Goal: Information Seeking & Learning: Learn about a topic

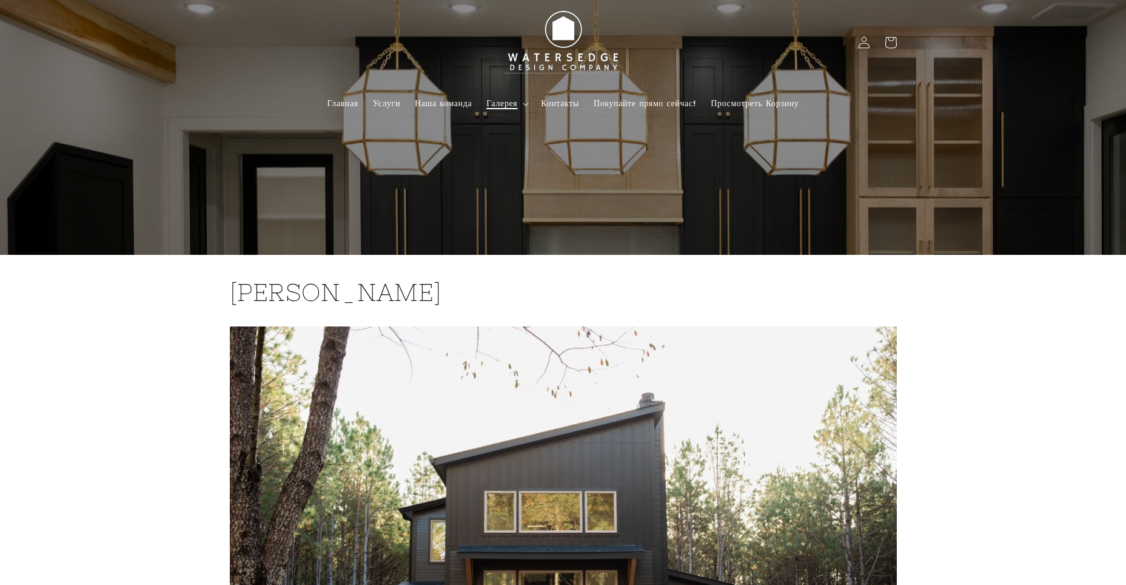
click at [528, 103] on icon at bounding box center [526, 105] width 6 height 4
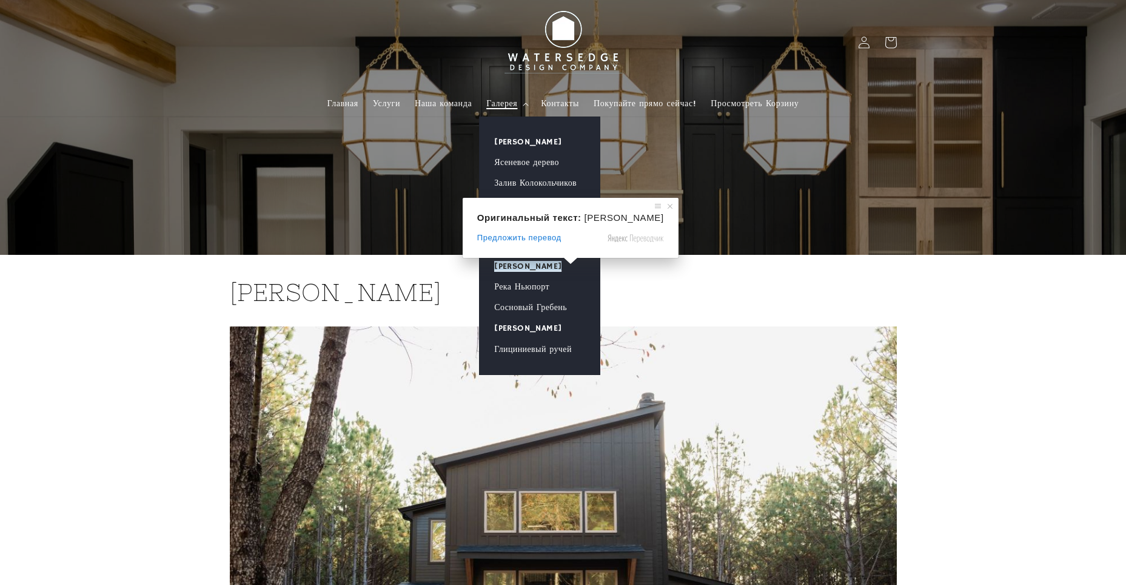
click at [515, 266] on ya-tr-span "[PERSON_NAME]" at bounding box center [527, 266] width 67 height 11
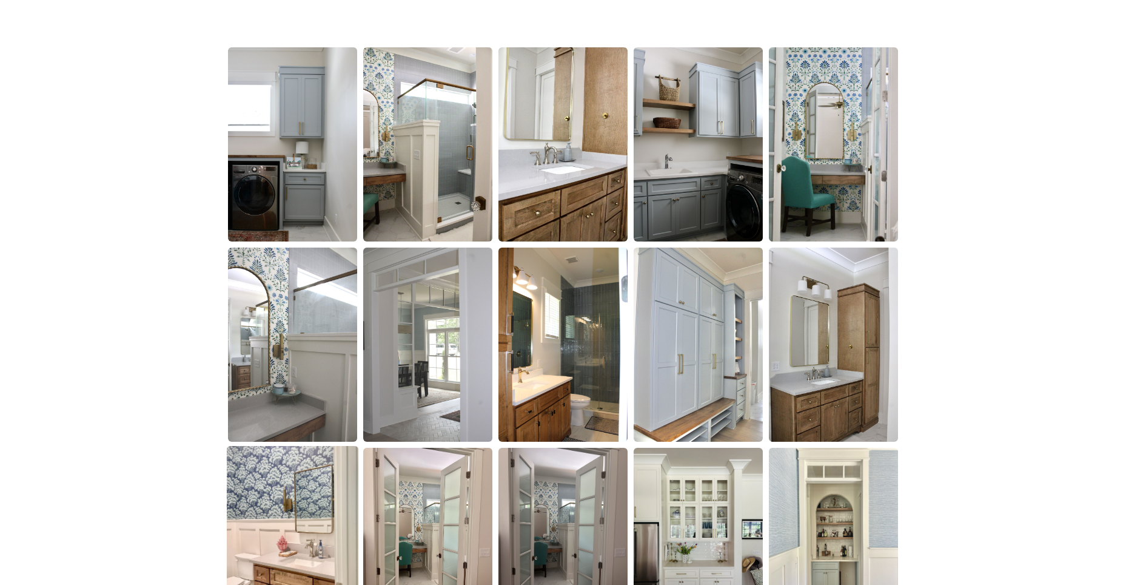
scroll to position [667, 0]
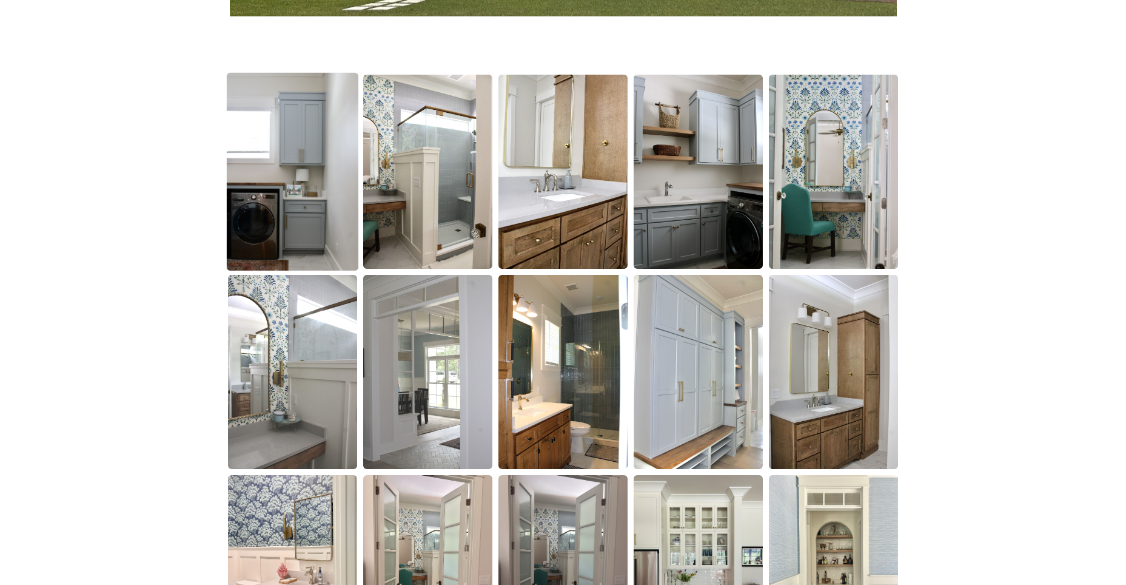
click at [305, 197] on img at bounding box center [293, 172] width 132 height 198
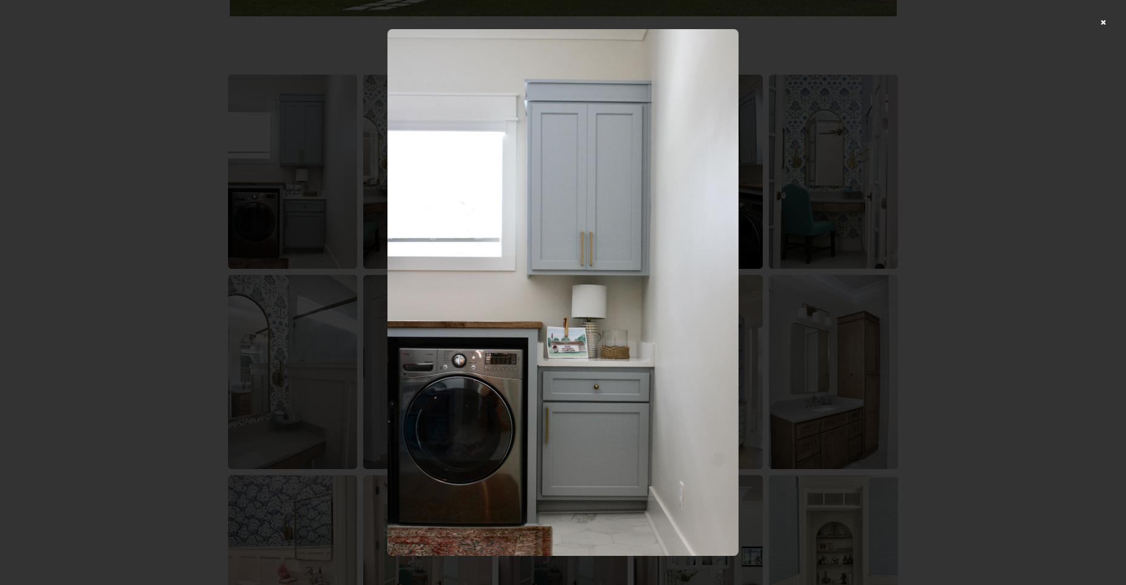
click at [646, 283] on img at bounding box center [563, 292] width 351 height 527
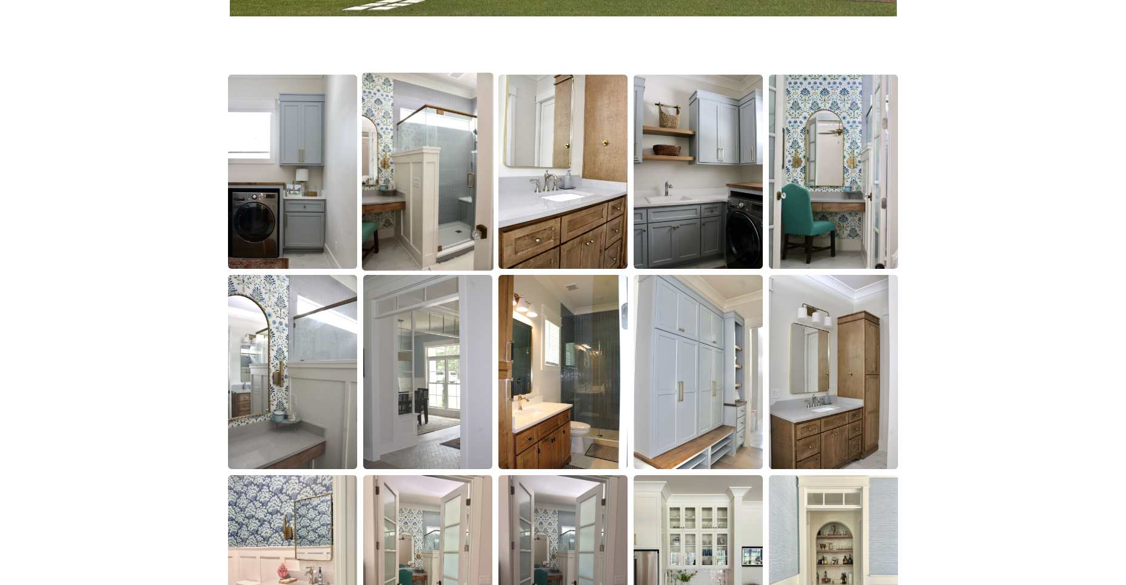
click at [448, 238] on img at bounding box center [428, 172] width 132 height 198
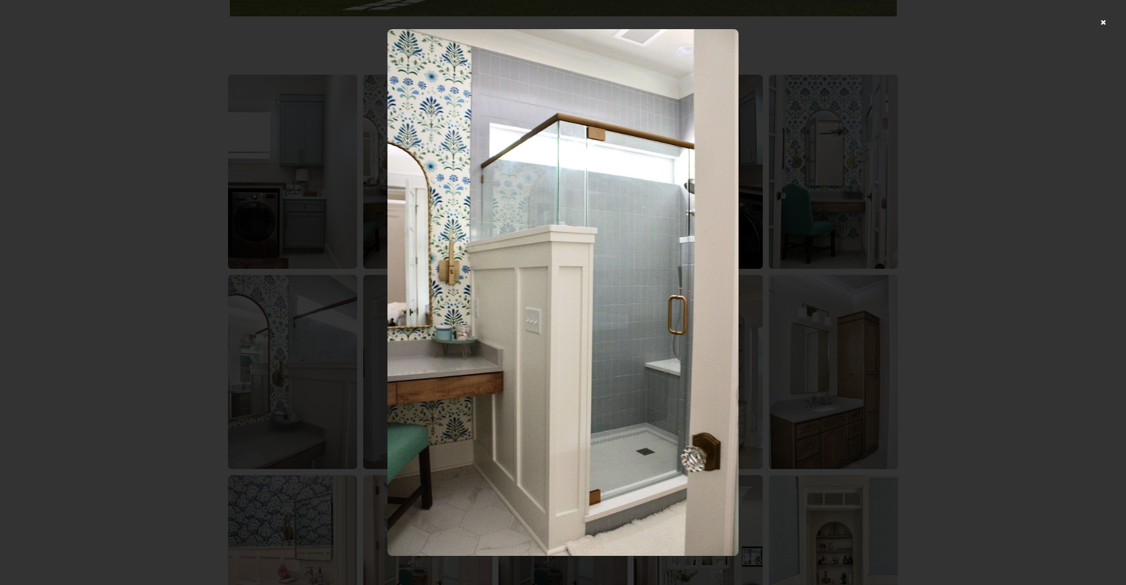
click at [460, 234] on img at bounding box center [563, 292] width 351 height 527
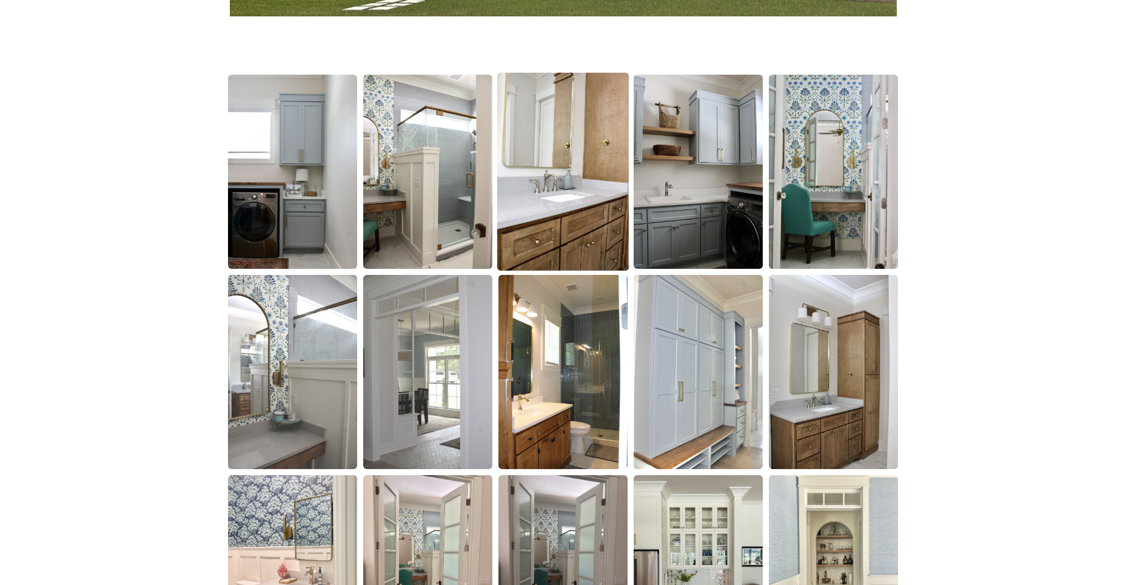
click at [554, 228] on img at bounding box center [563, 172] width 132 height 198
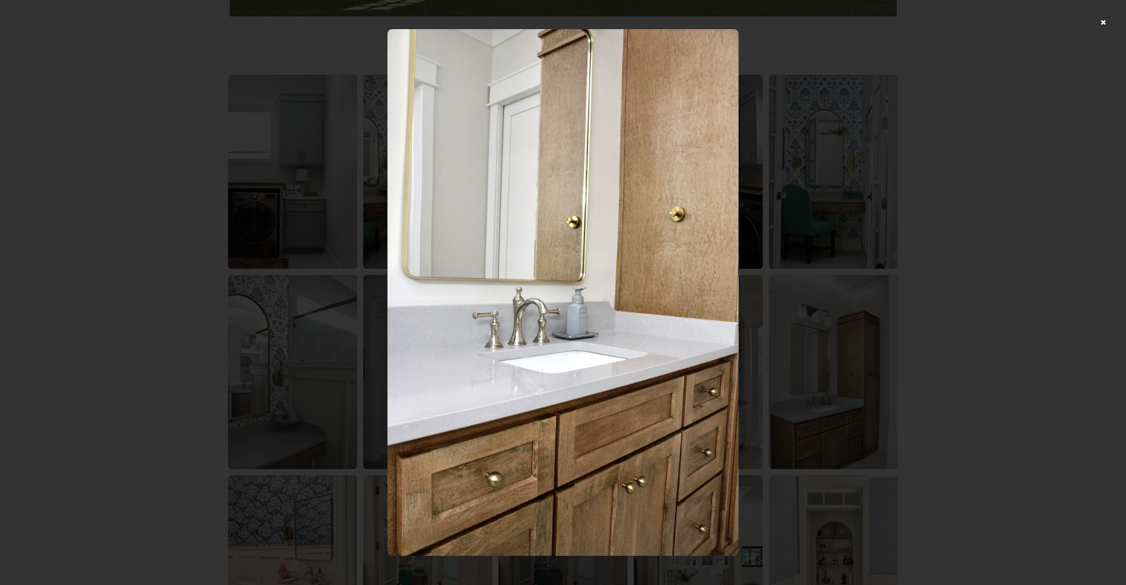
click at [554, 228] on img at bounding box center [563, 292] width 351 height 527
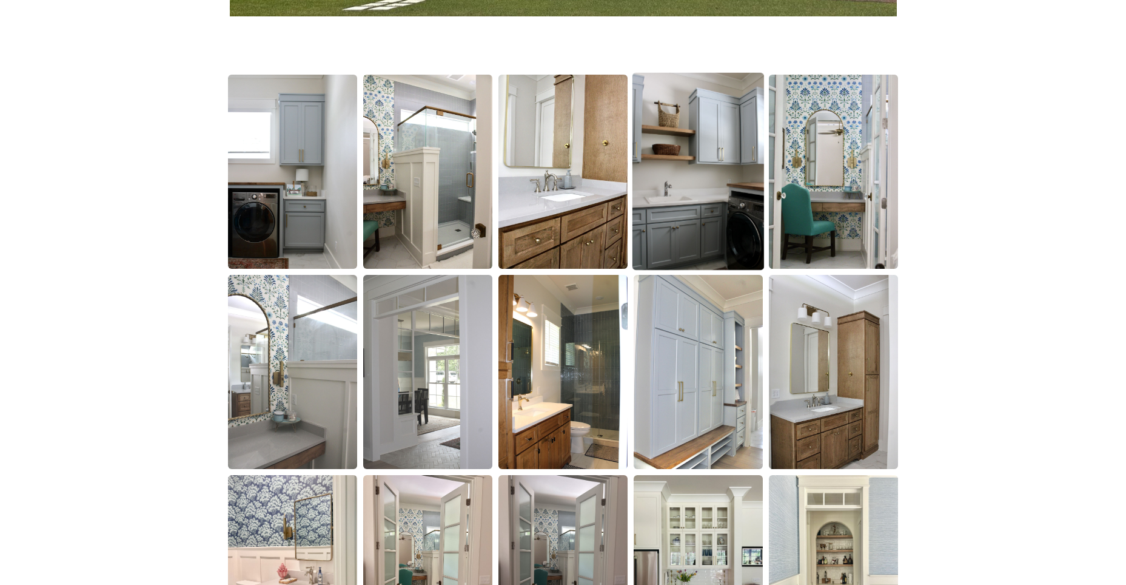
click at [686, 224] on img at bounding box center [699, 172] width 132 height 198
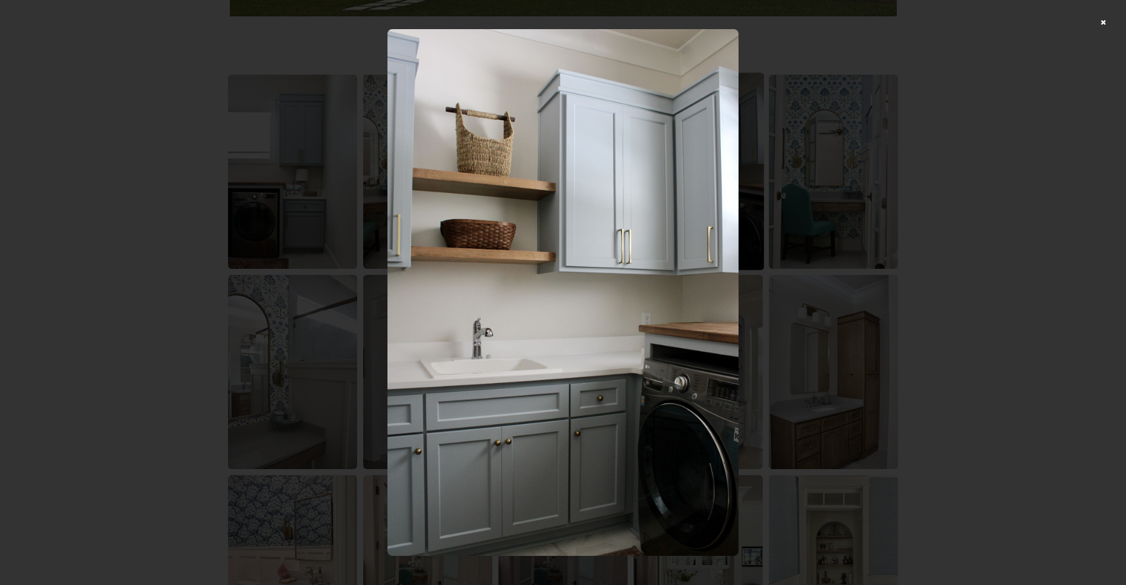
click at [686, 224] on img at bounding box center [563, 292] width 351 height 527
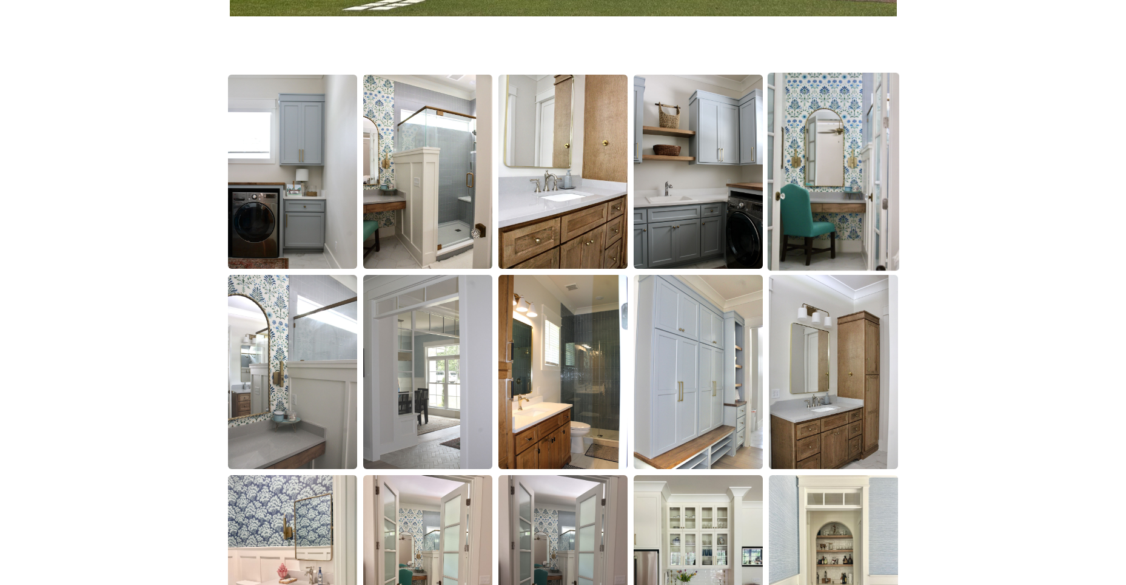
click at [811, 218] on img at bounding box center [834, 172] width 132 height 198
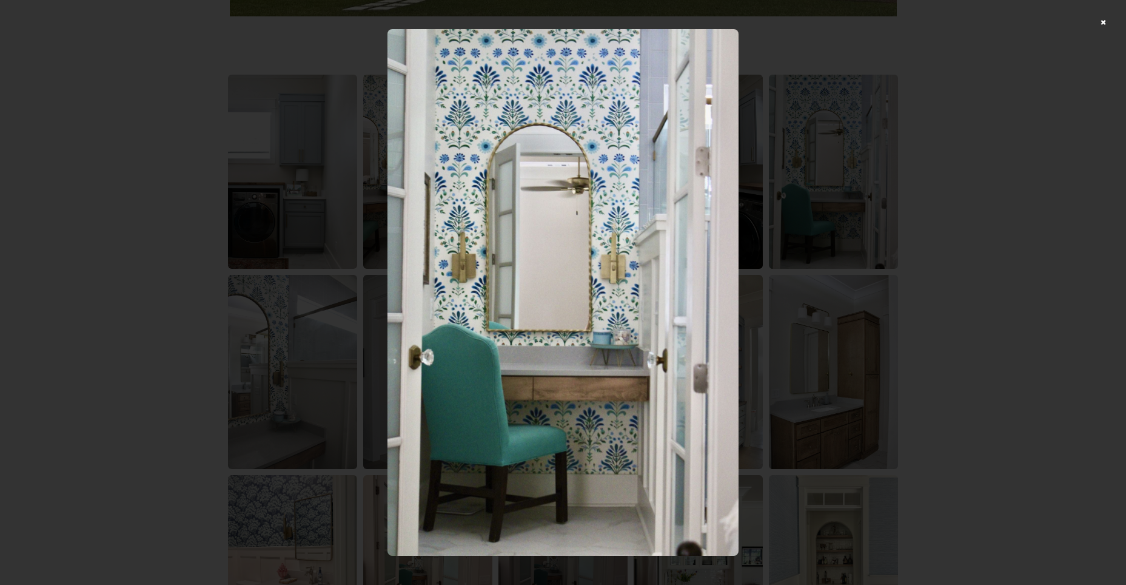
click at [671, 232] on img at bounding box center [563, 292] width 351 height 527
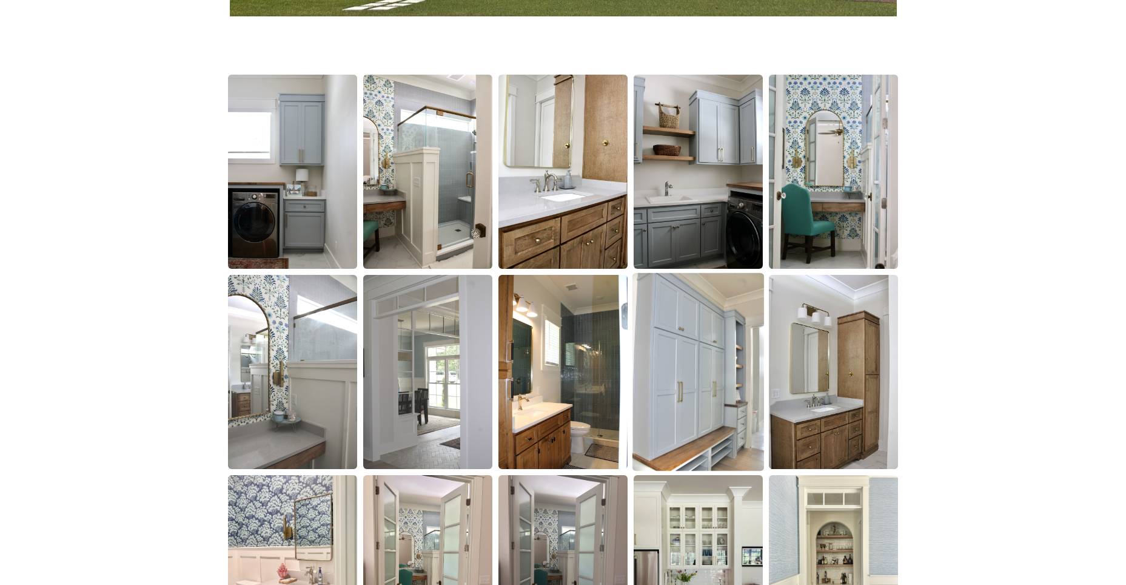
scroll to position [789, 0]
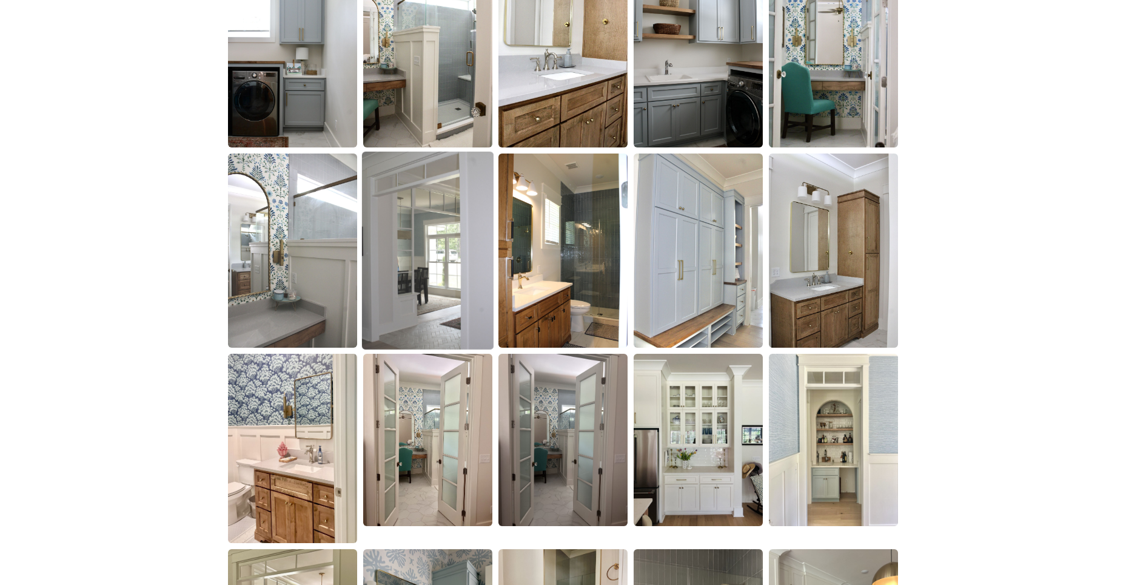
click at [412, 265] on img at bounding box center [428, 251] width 132 height 198
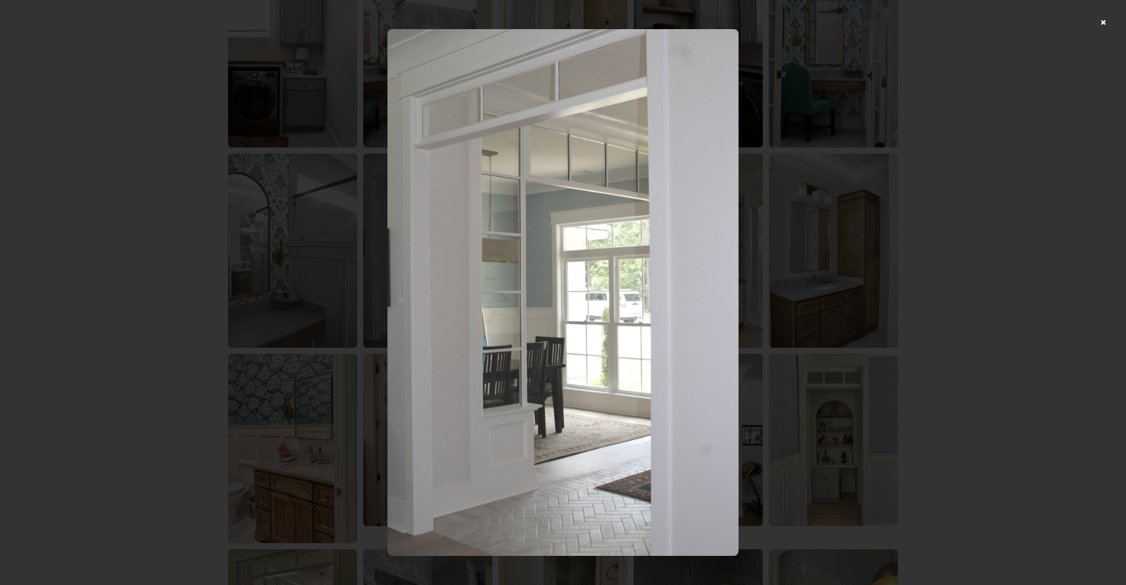
click at [484, 268] on img at bounding box center [563, 292] width 351 height 527
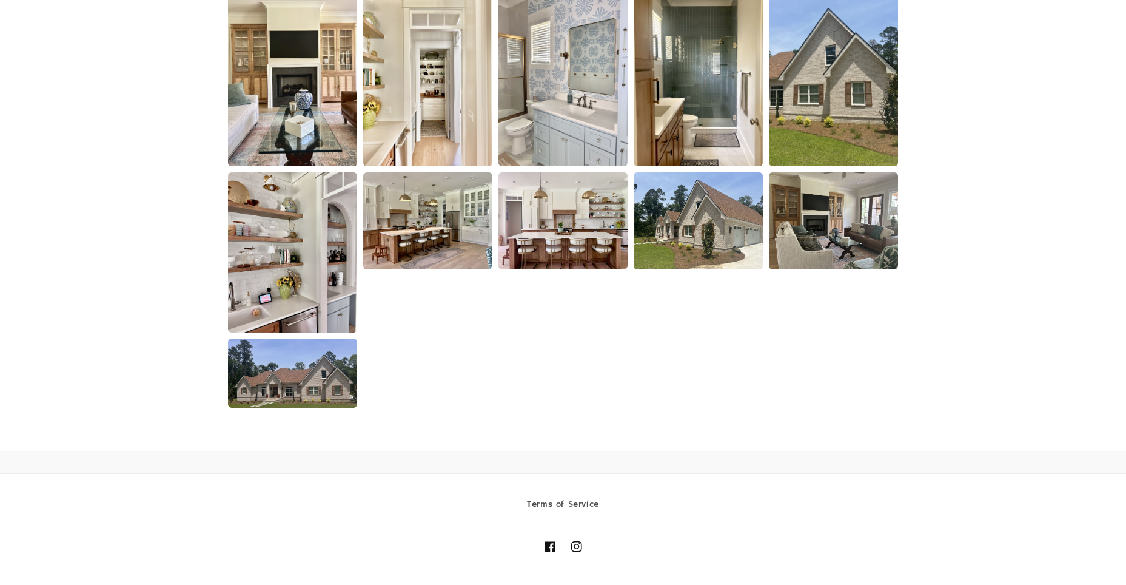
scroll to position [1880, 0]
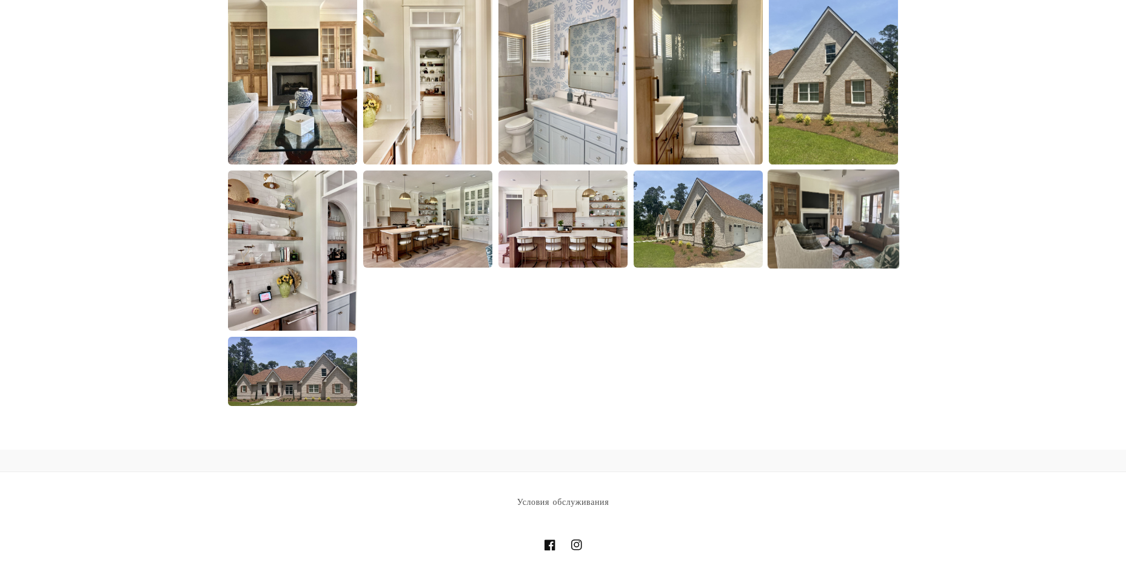
click at [849, 234] on img at bounding box center [834, 219] width 132 height 99
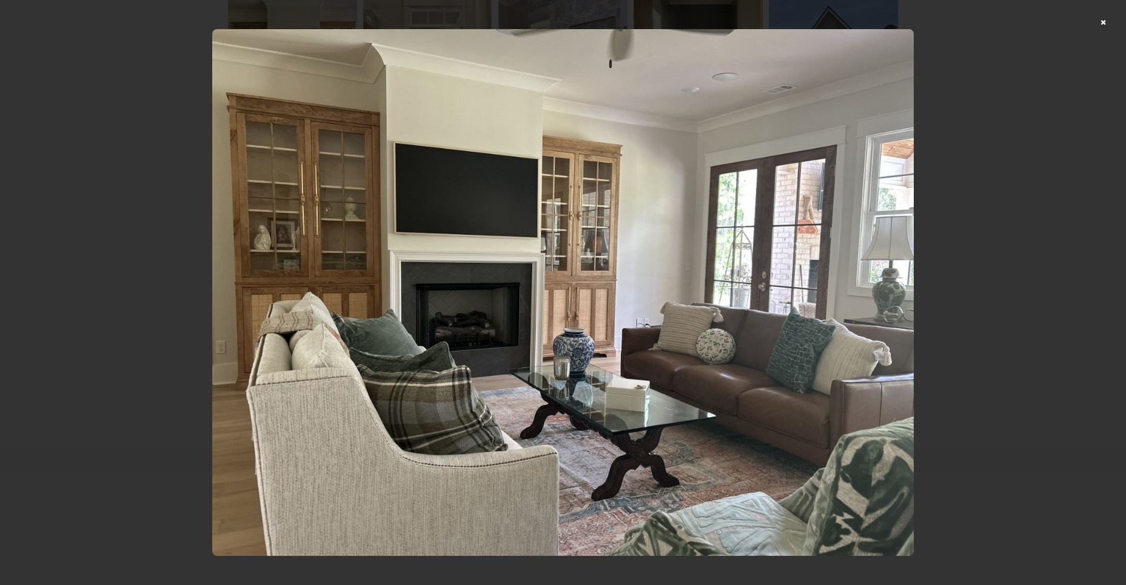
click at [631, 263] on img at bounding box center [563, 292] width 702 height 527
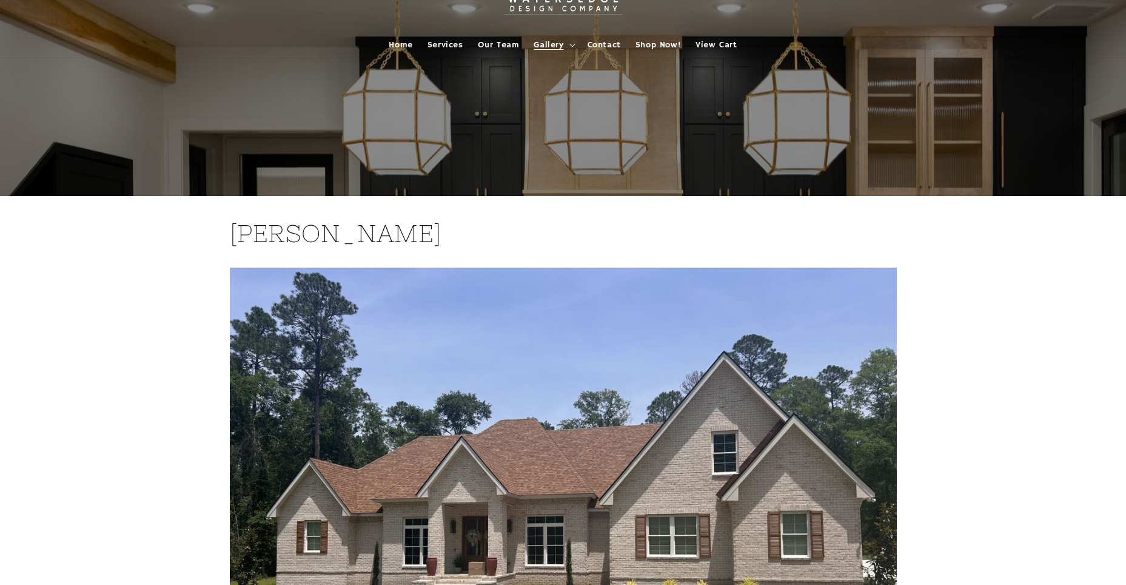
scroll to position [0, 0]
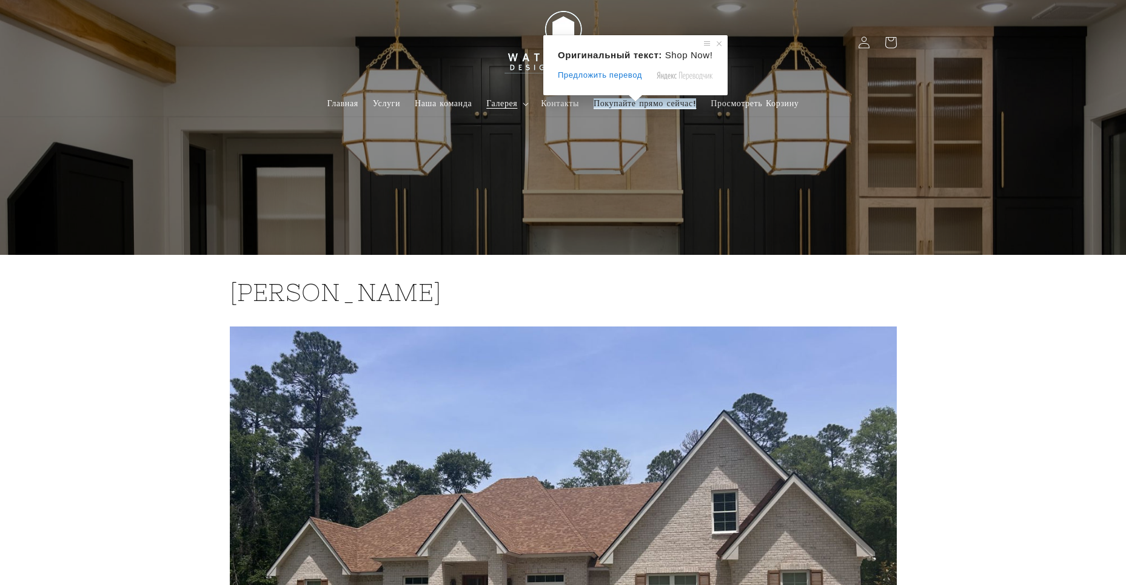
click at [647, 104] on ya-tr-span "Покупайте прямо сейчас!" at bounding box center [645, 103] width 103 height 11
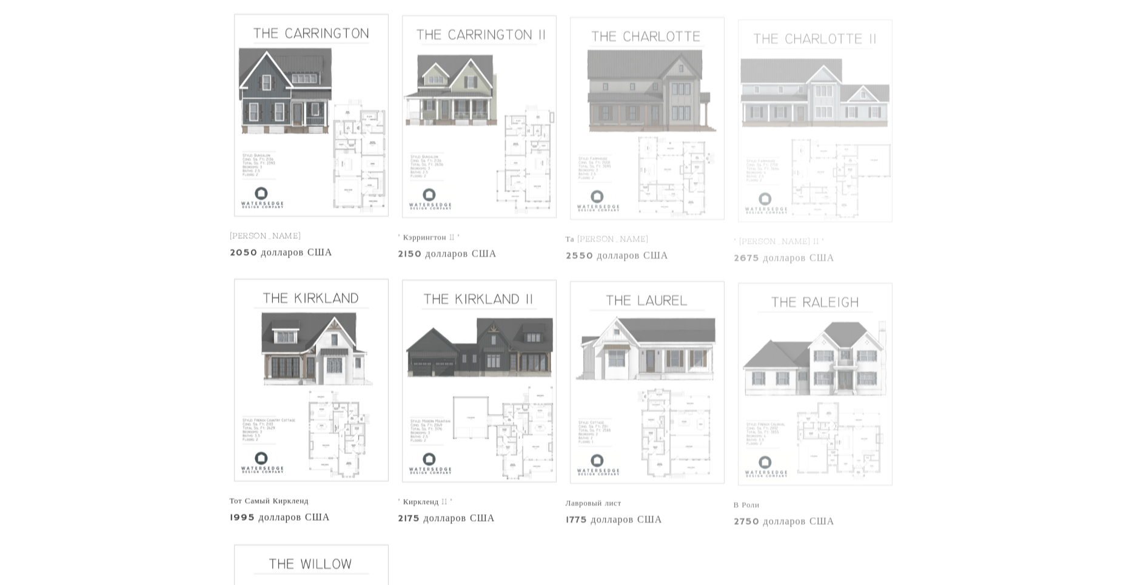
scroll to position [303, 0]
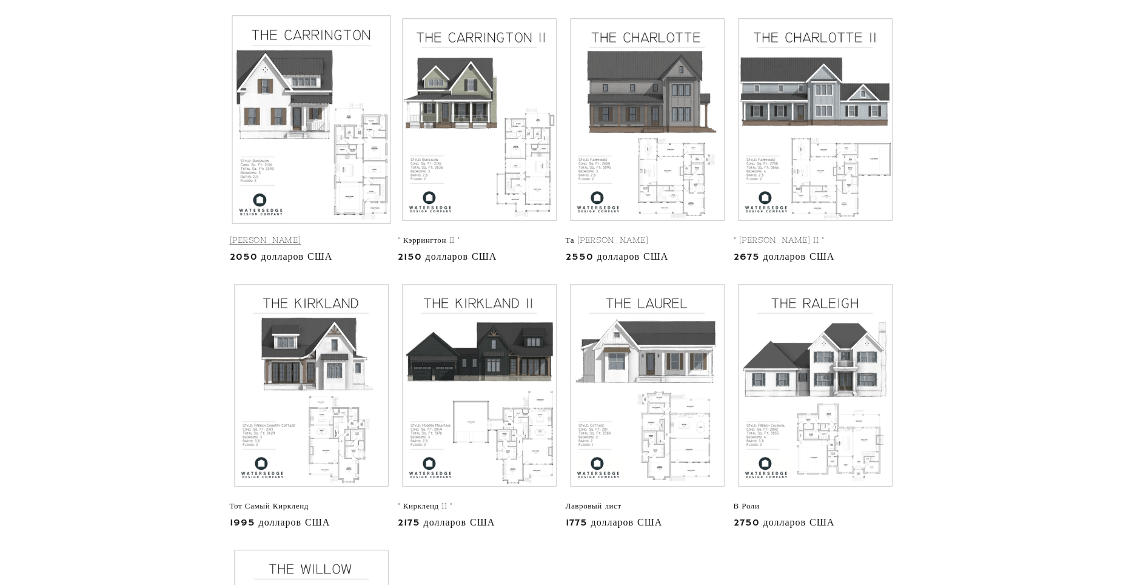
click at [323, 235] on link "Тот Самый Кэррингтон" at bounding box center [311, 240] width 163 height 10
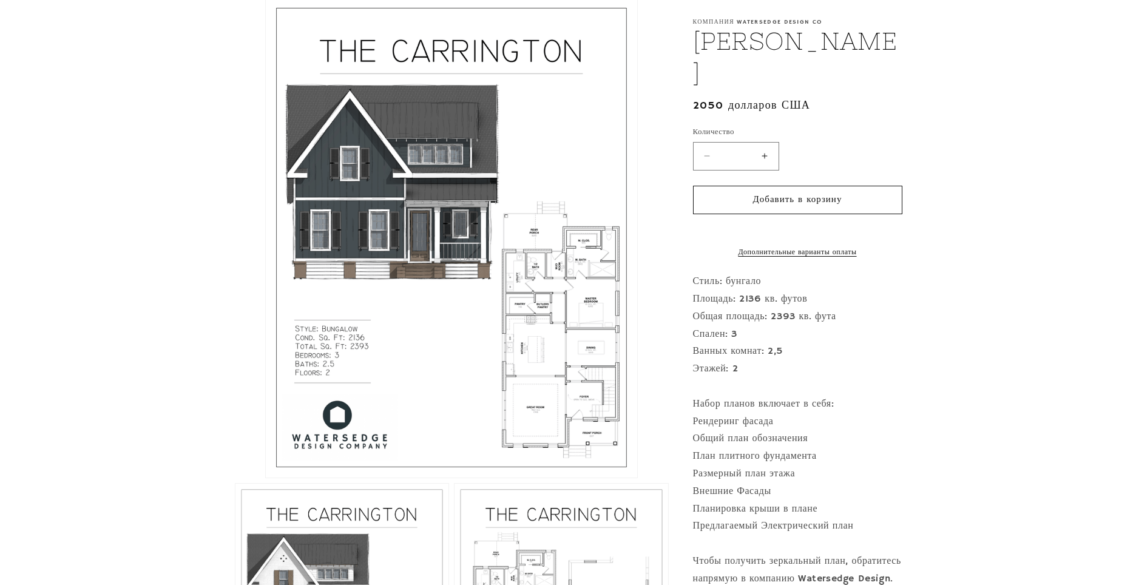
scroll to position [276, 0]
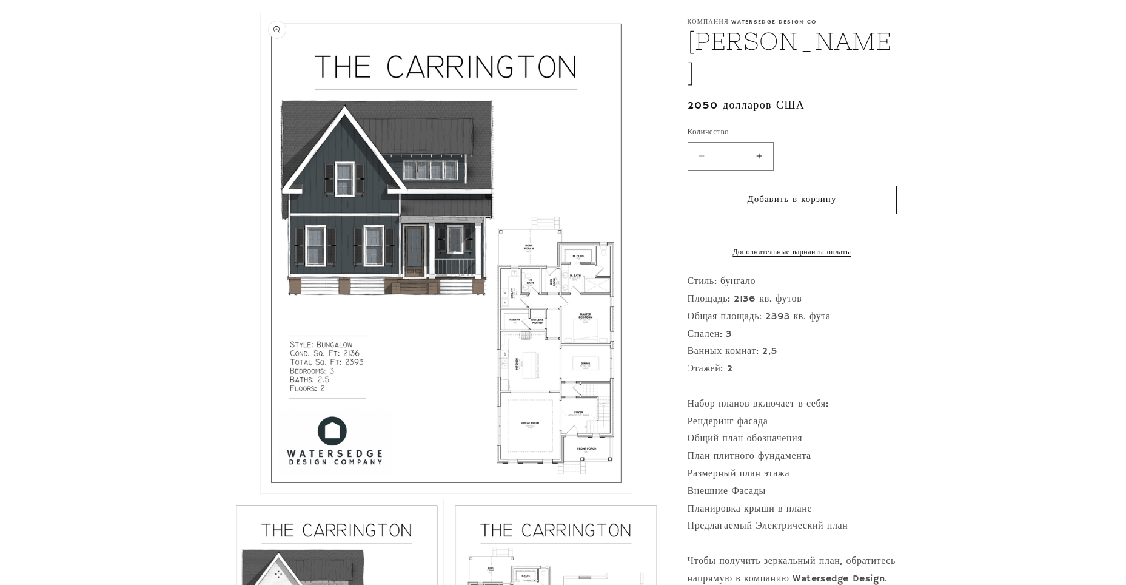
click at [261, 493] on button "Откройте медиафайл 1 в модальном окне" at bounding box center [261, 493] width 0 height 0
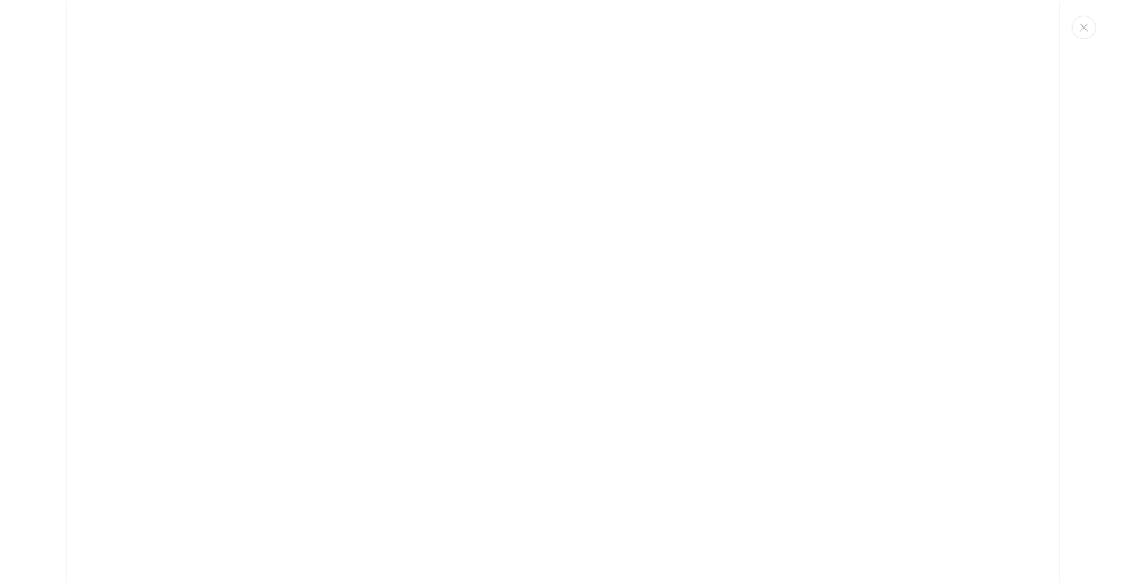
scroll to position [1953, 0]
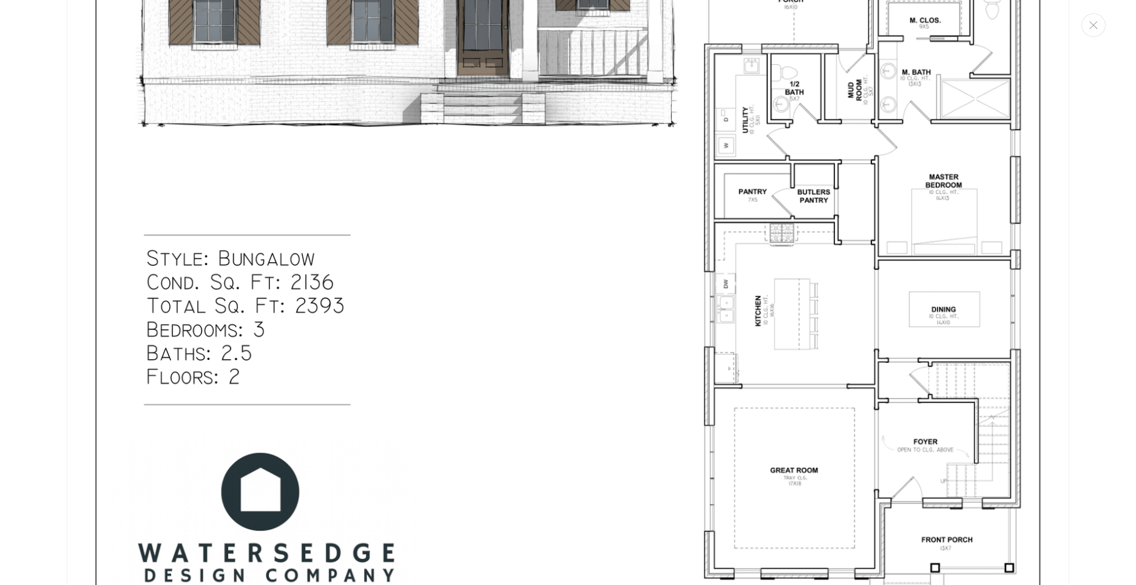
click at [769, 357] on img "Медиа-галерея" at bounding box center [568, 12] width 1002 height 1296
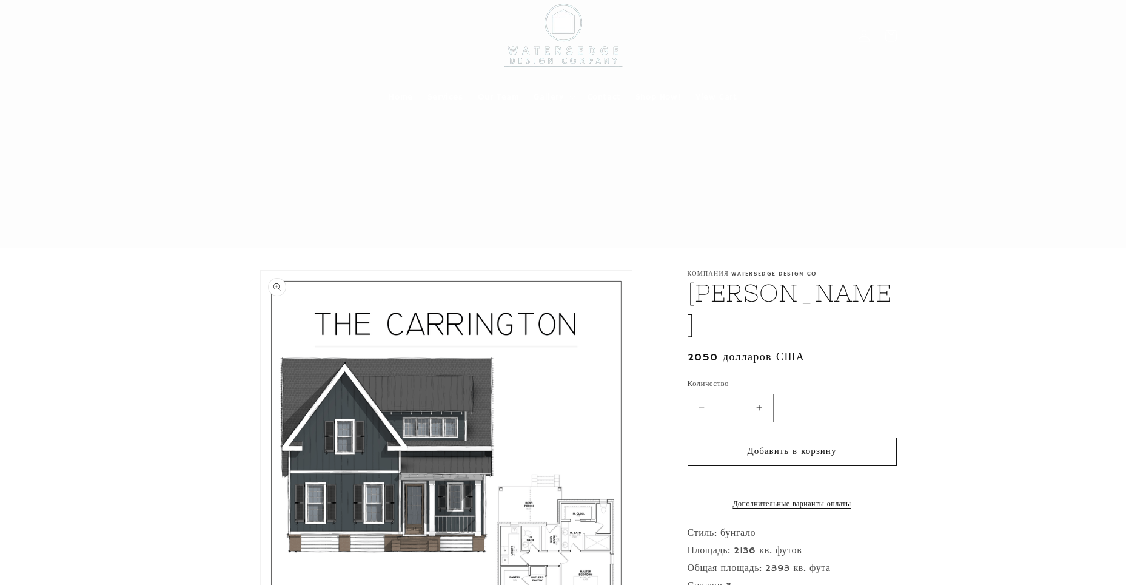
scroll to position [0, 0]
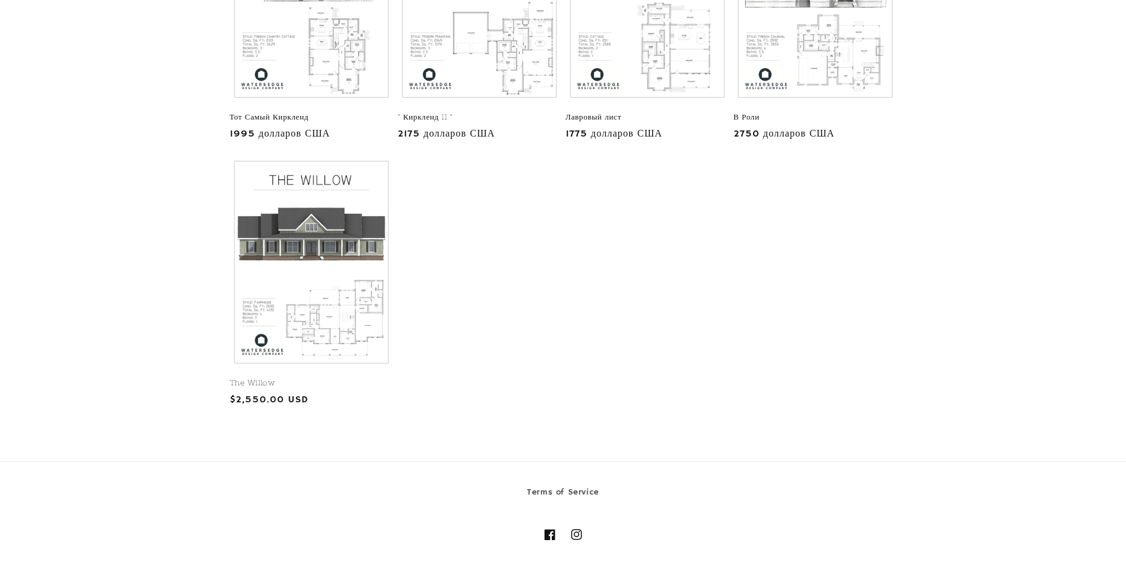
scroll to position [728, 0]
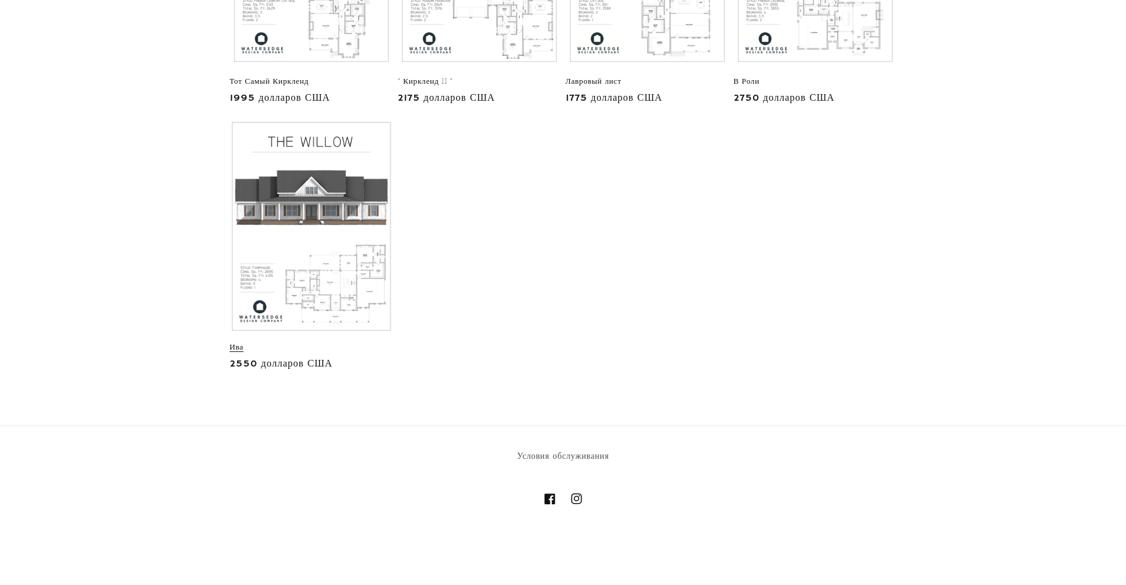
click at [313, 342] on link "Ива" at bounding box center [311, 347] width 163 height 10
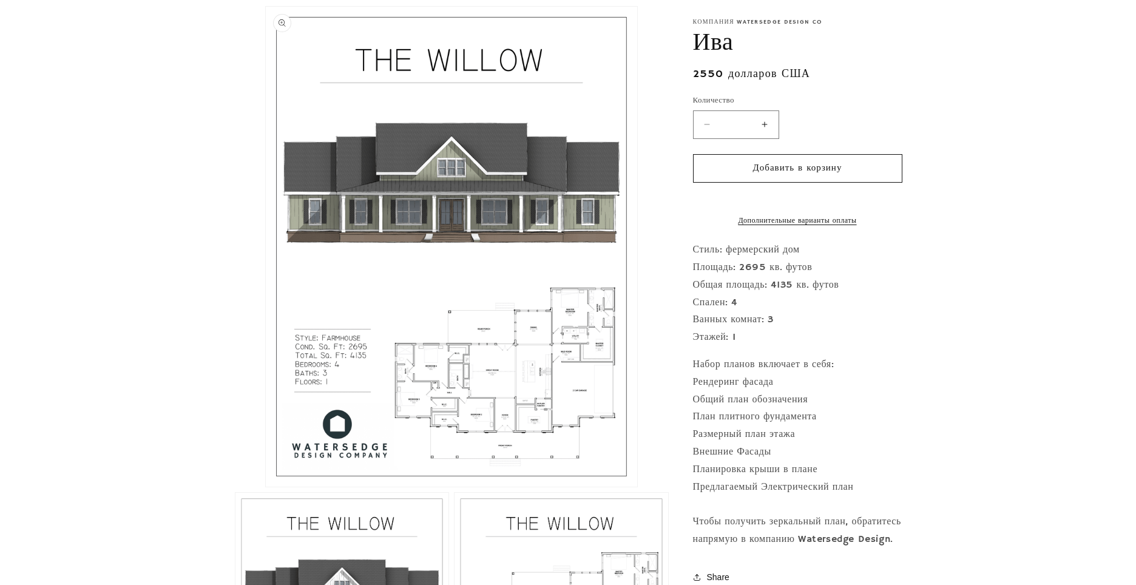
scroll to position [303, 0]
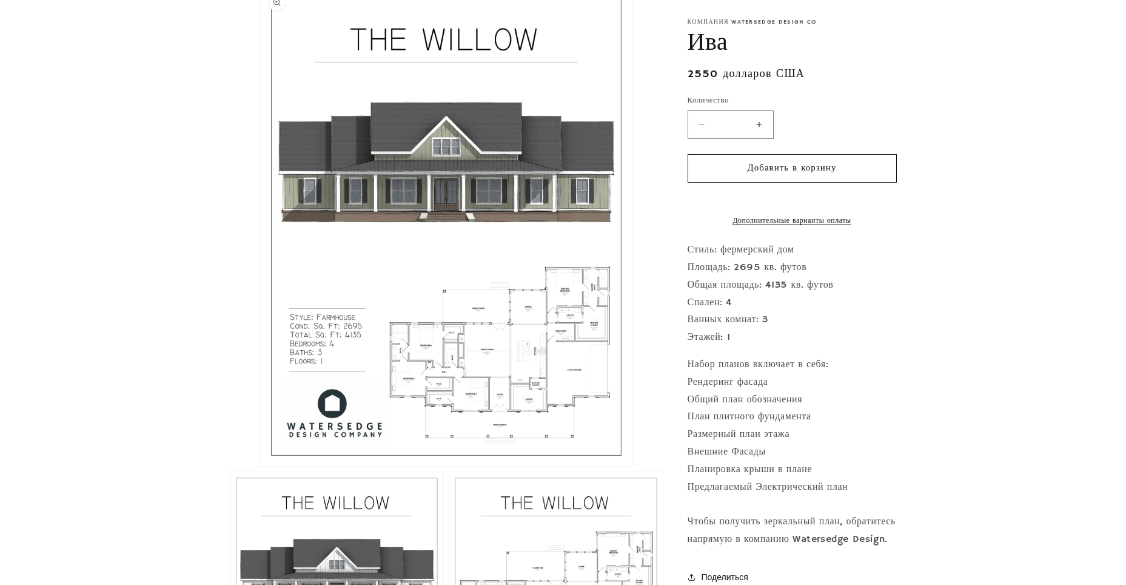
click at [261, 466] on button "Откройте медиафайл 1 в модальном окне" at bounding box center [261, 466] width 0 height 0
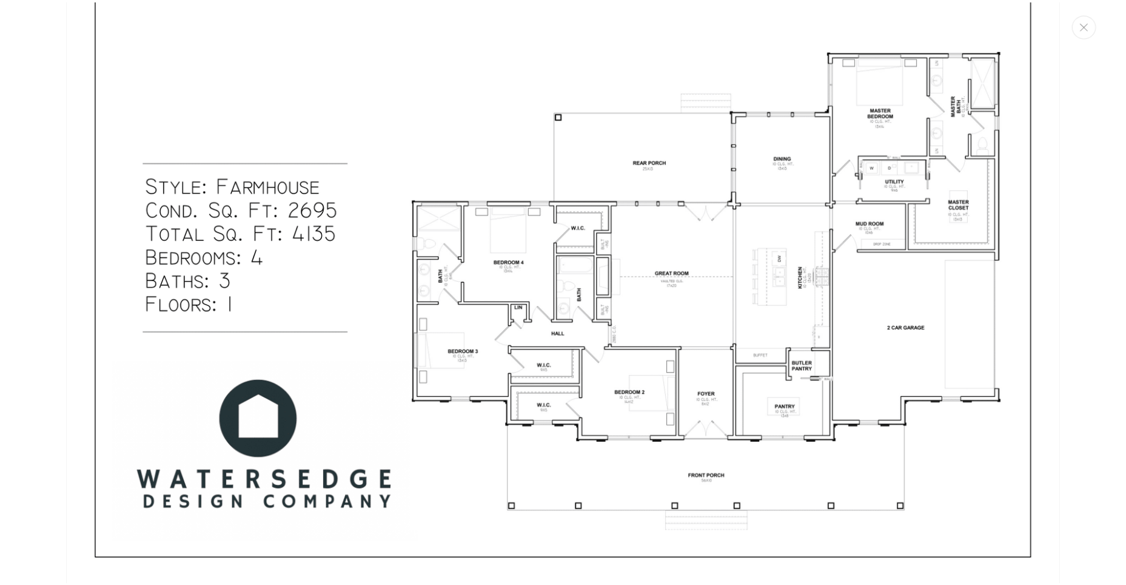
scroll to position [740, 0]
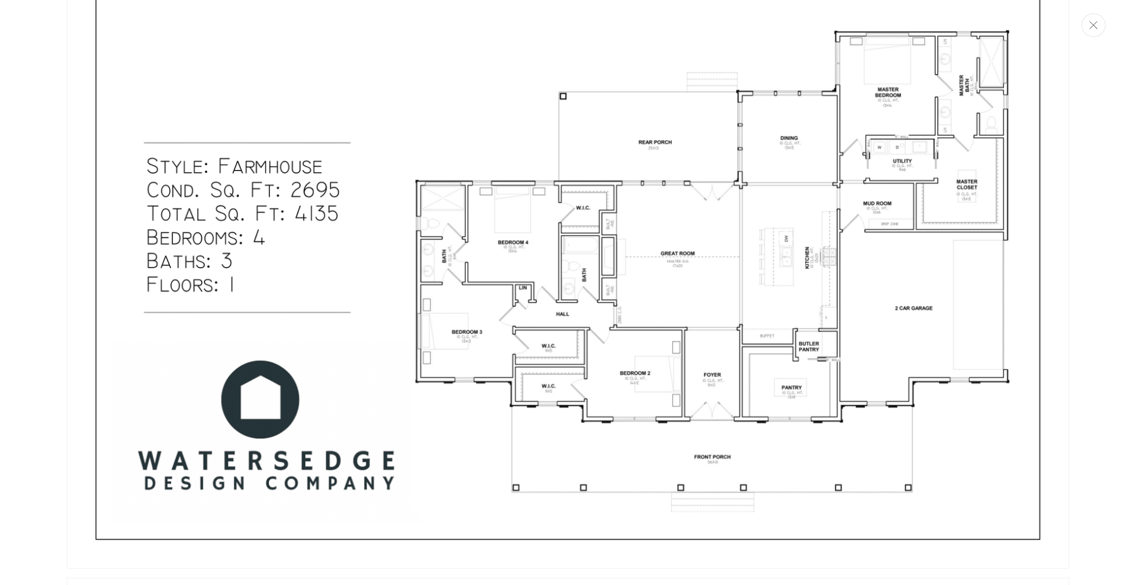
click at [1090, 26] on icon "Закрыть" at bounding box center [1093, 25] width 8 height 8
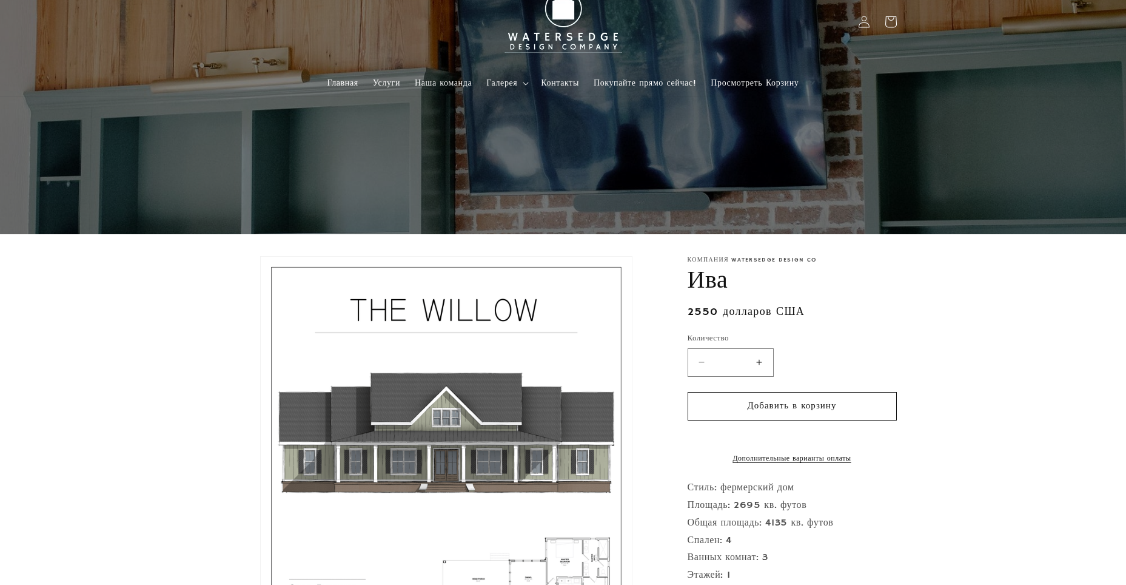
scroll to position [0, 0]
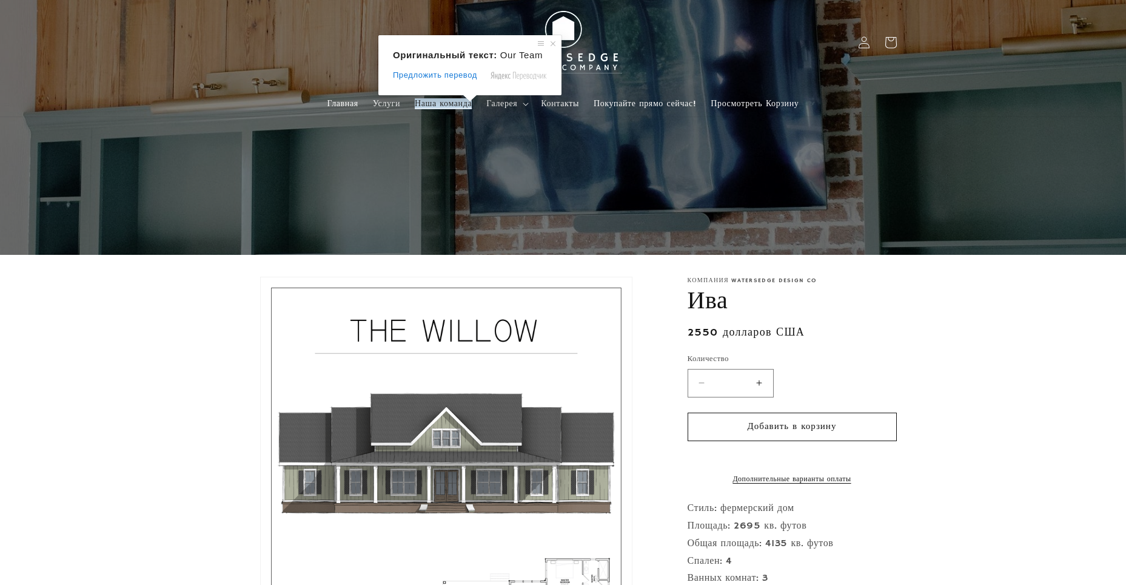
click at [448, 104] on ya-tr-span "Наша команда" at bounding box center [443, 103] width 57 height 11
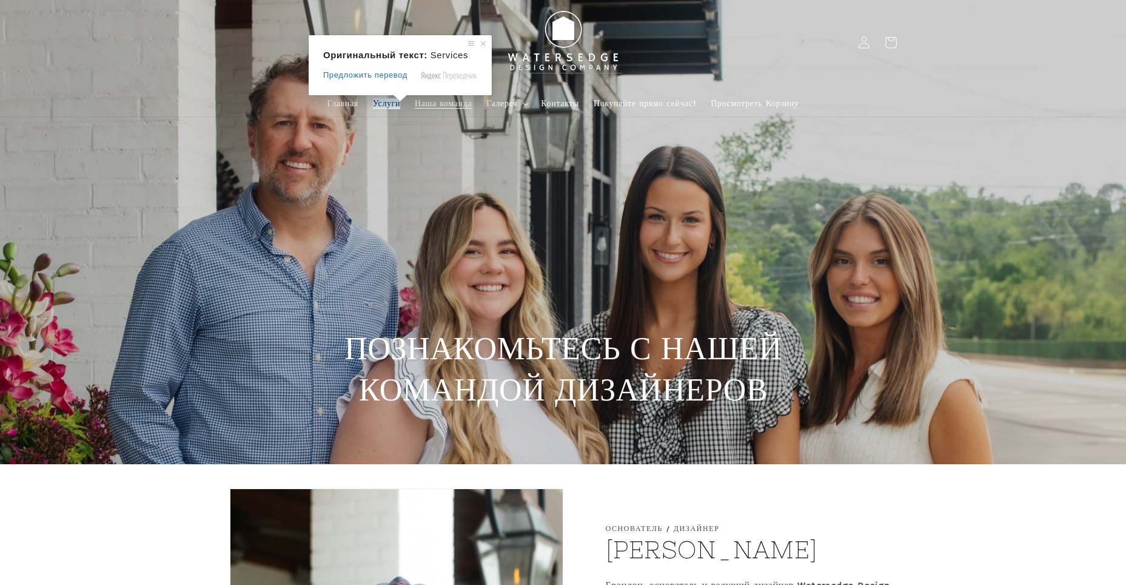
click at [389, 104] on ya-tr-span "Услуги" at bounding box center [386, 103] width 27 height 11
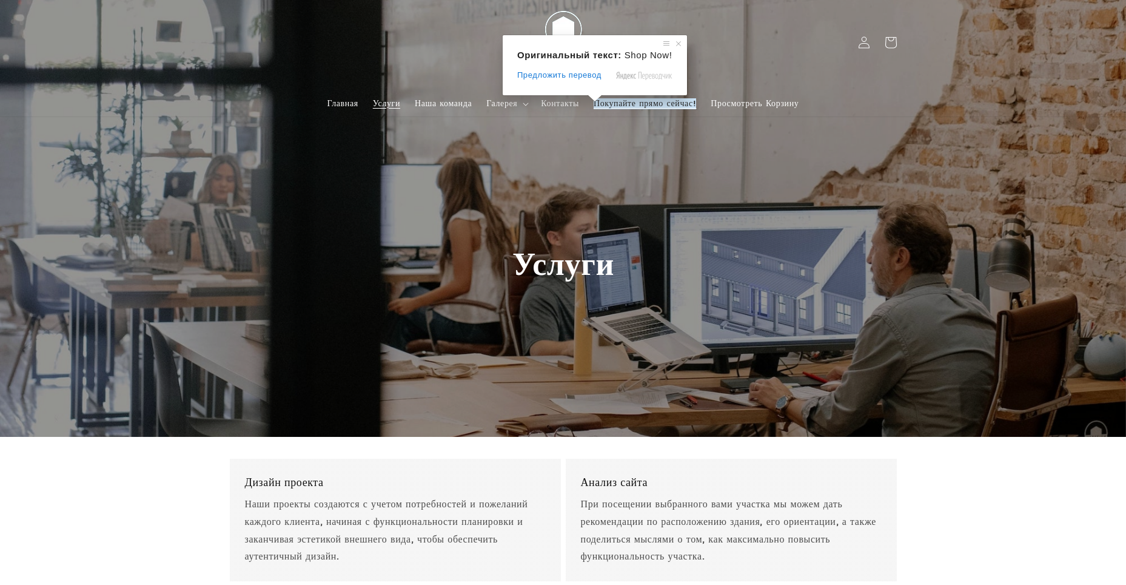
click at [640, 106] on ya-tr-span "Покупайте прямо сейчас!" at bounding box center [645, 103] width 103 height 11
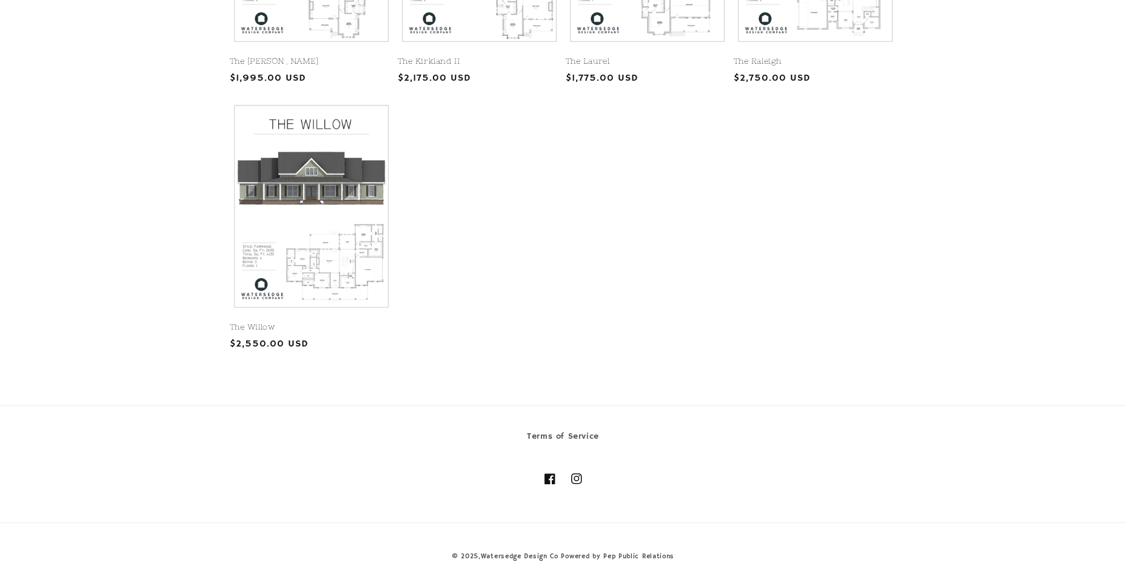
scroll to position [748, 0]
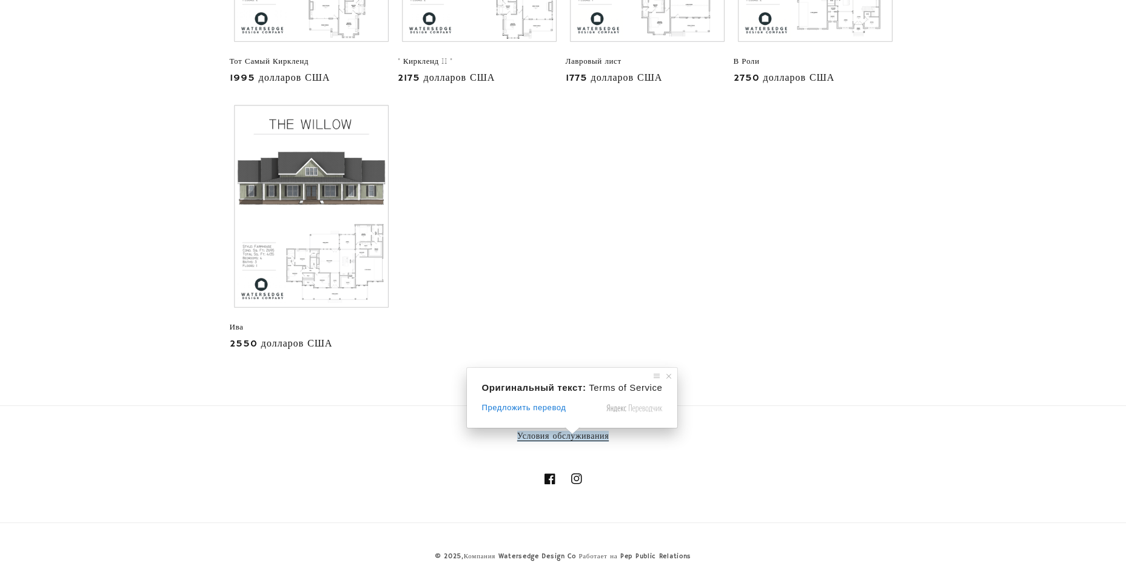
click at [570, 434] on span at bounding box center [573, 430] width 16 height 7
click at [599, 441] on ya-tr-span "Условия обслуживания" at bounding box center [563, 436] width 92 height 11
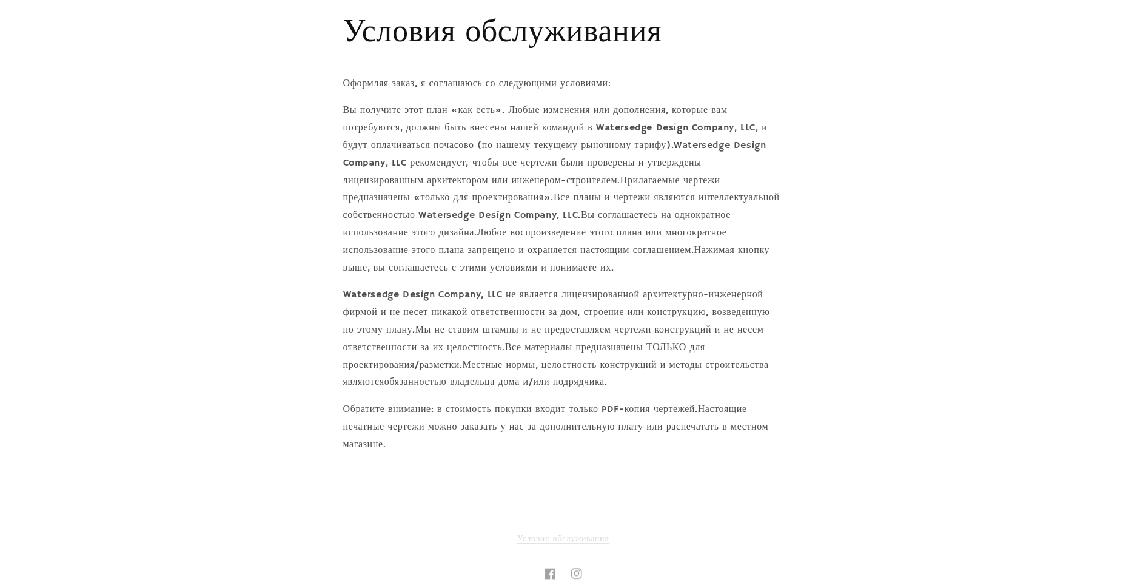
scroll to position [243, 0]
